Goal: Find specific page/section: Find specific page/section

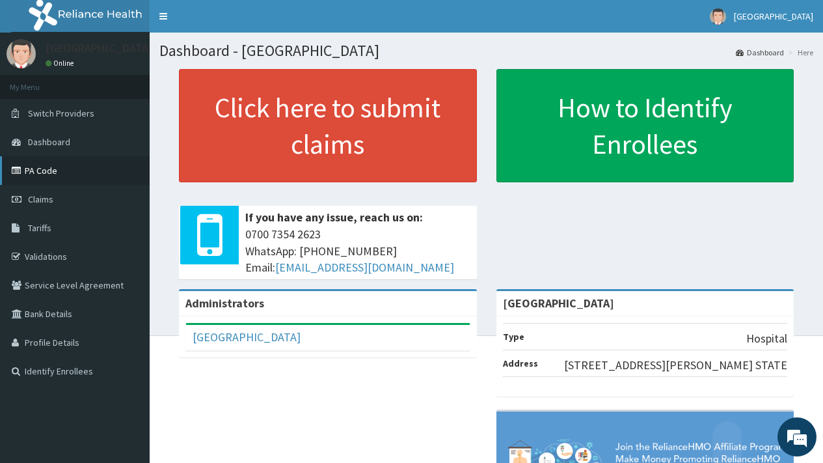
click at [45, 166] on link "PA Code" at bounding box center [75, 170] width 150 height 29
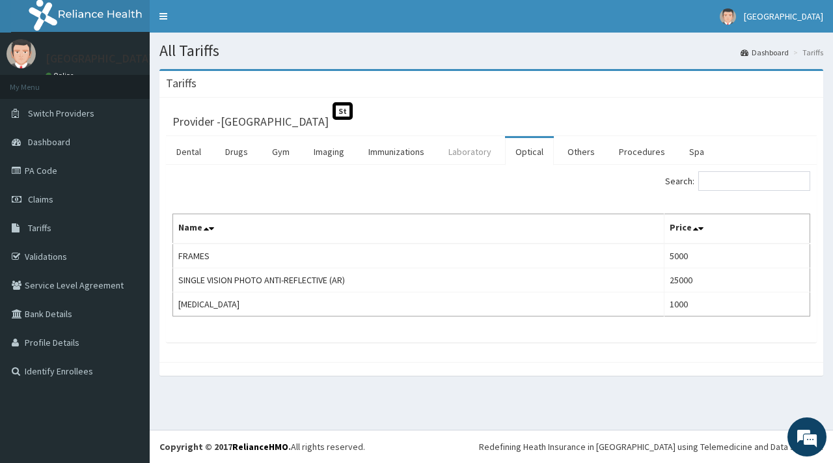
click at [477, 152] on link "Laboratory" at bounding box center [470, 151] width 64 height 27
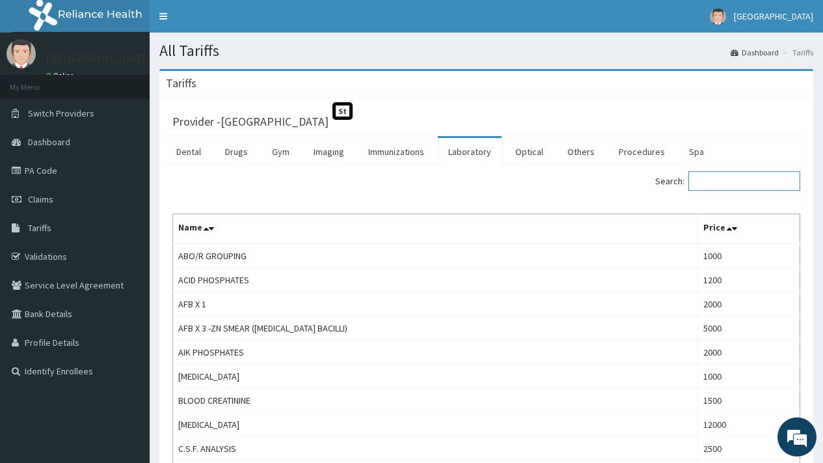
click at [735, 185] on input "Search:" at bounding box center [745, 181] width 112 height 20
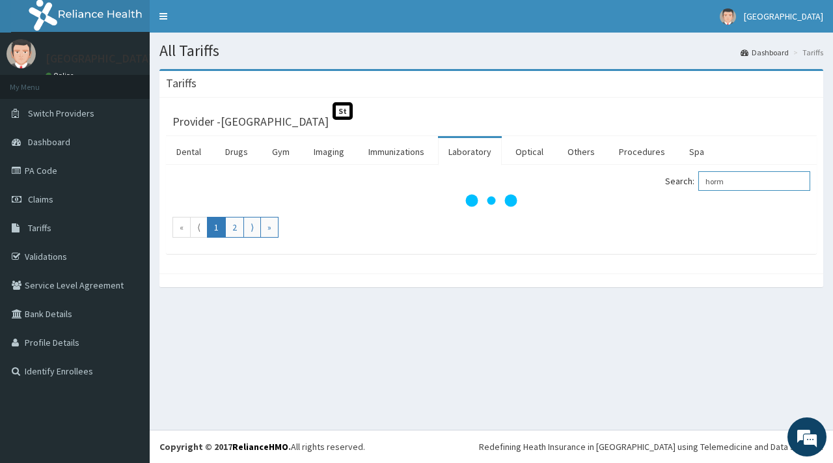
type input "horm"
